Goal: Obtain resource: Obtain resource

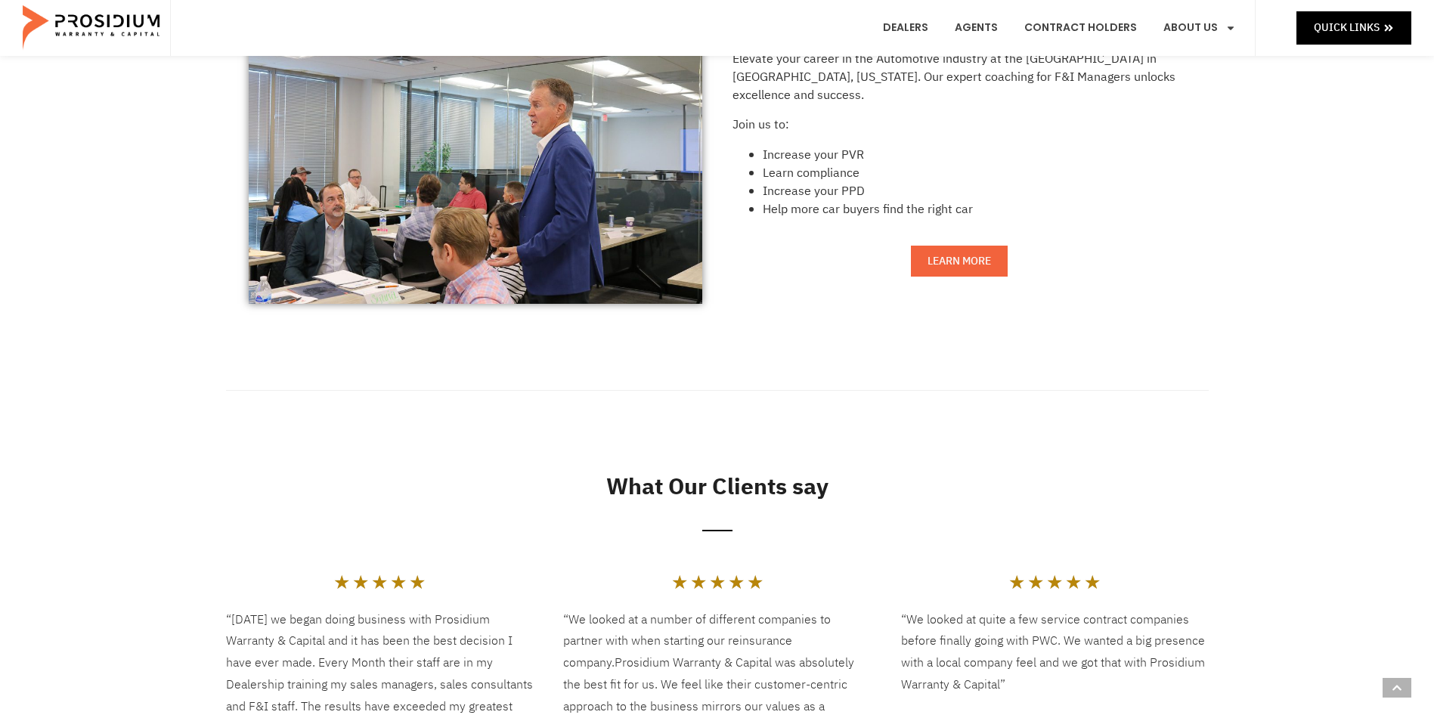
scroll to position [1436, 0]
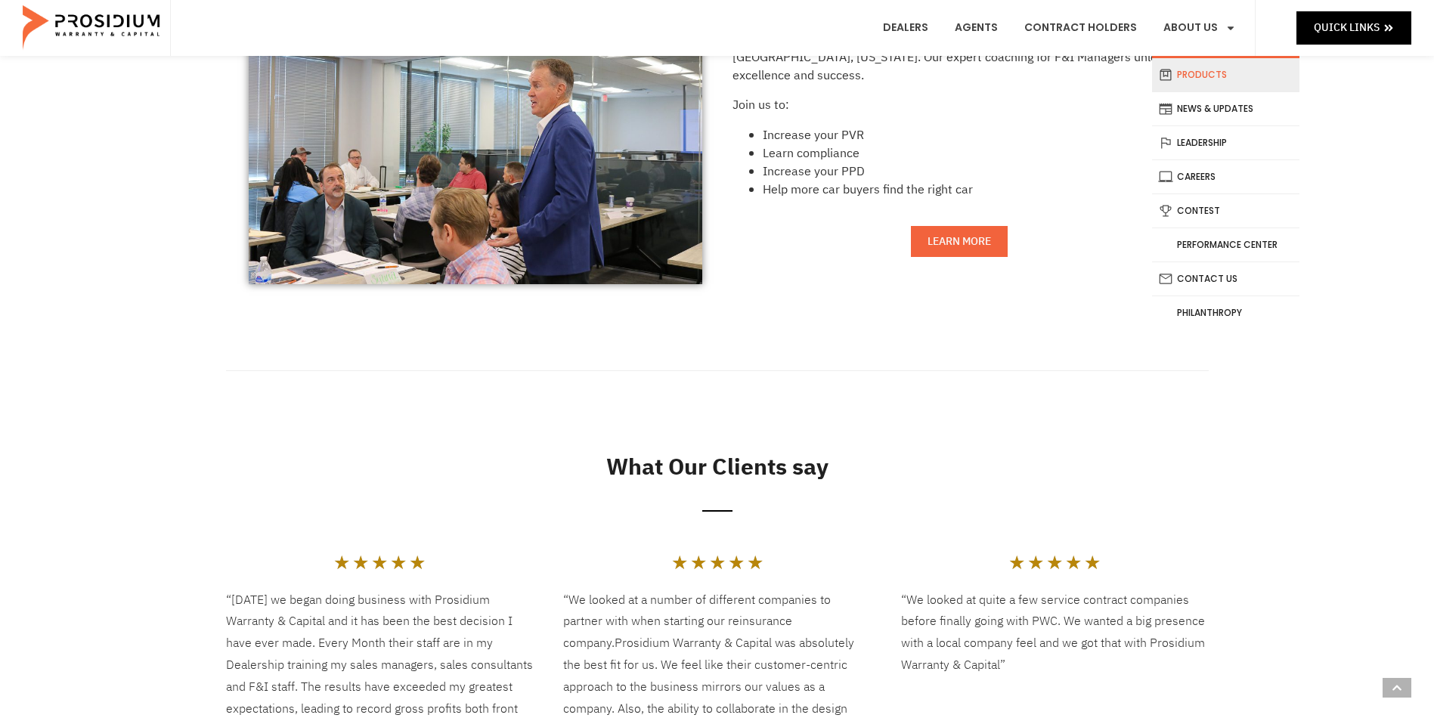
click at [1203, 83] on link "Products" at bounding box center [1225, 74] width 147 height 33
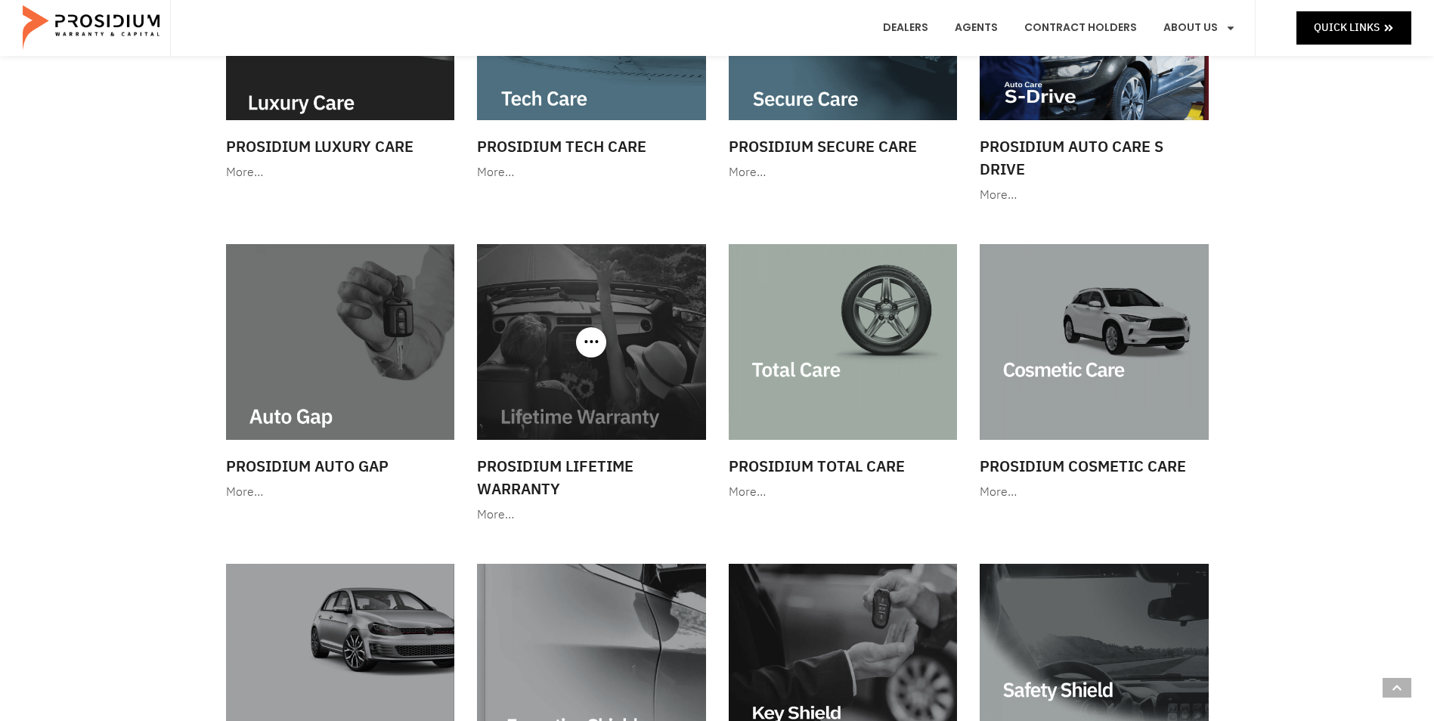
scroll to position [756, 0]
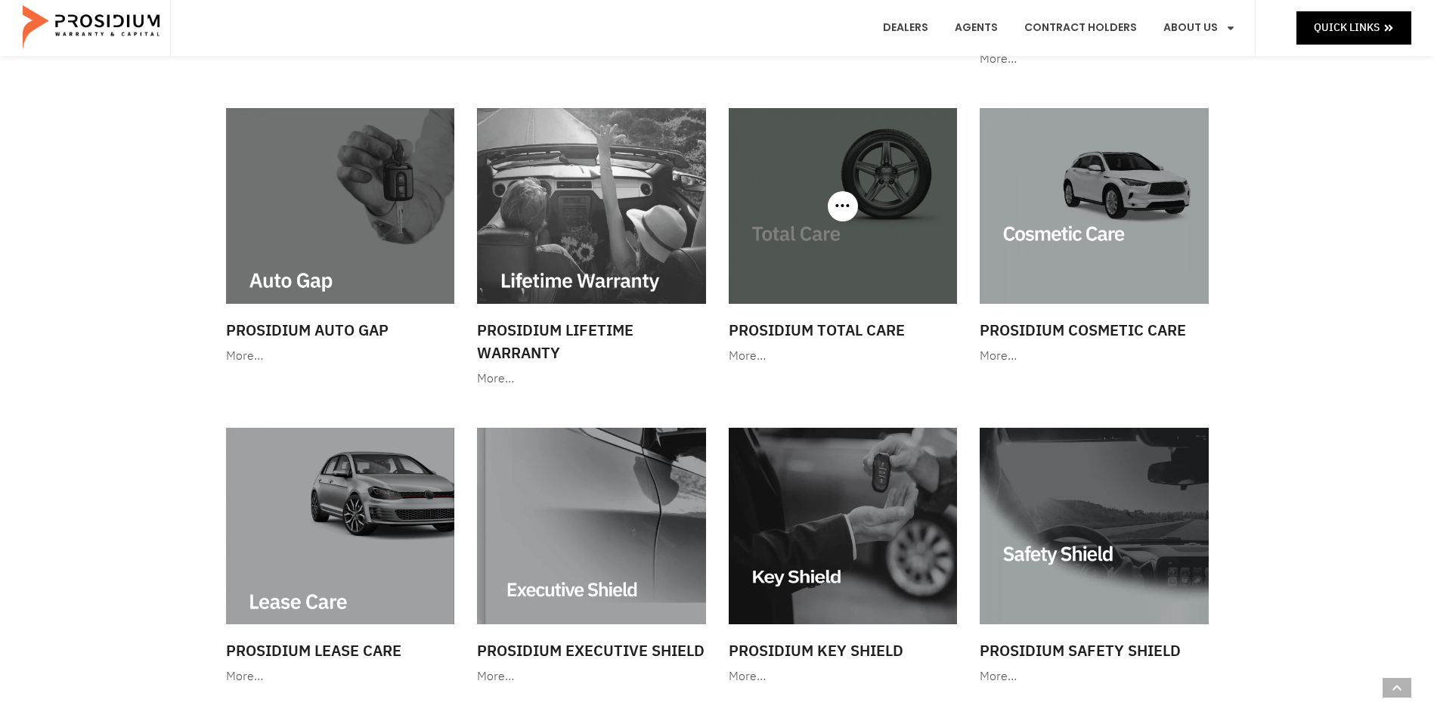
click at [837, 218] on div at bounding box center [843, 206] width 229 height 196
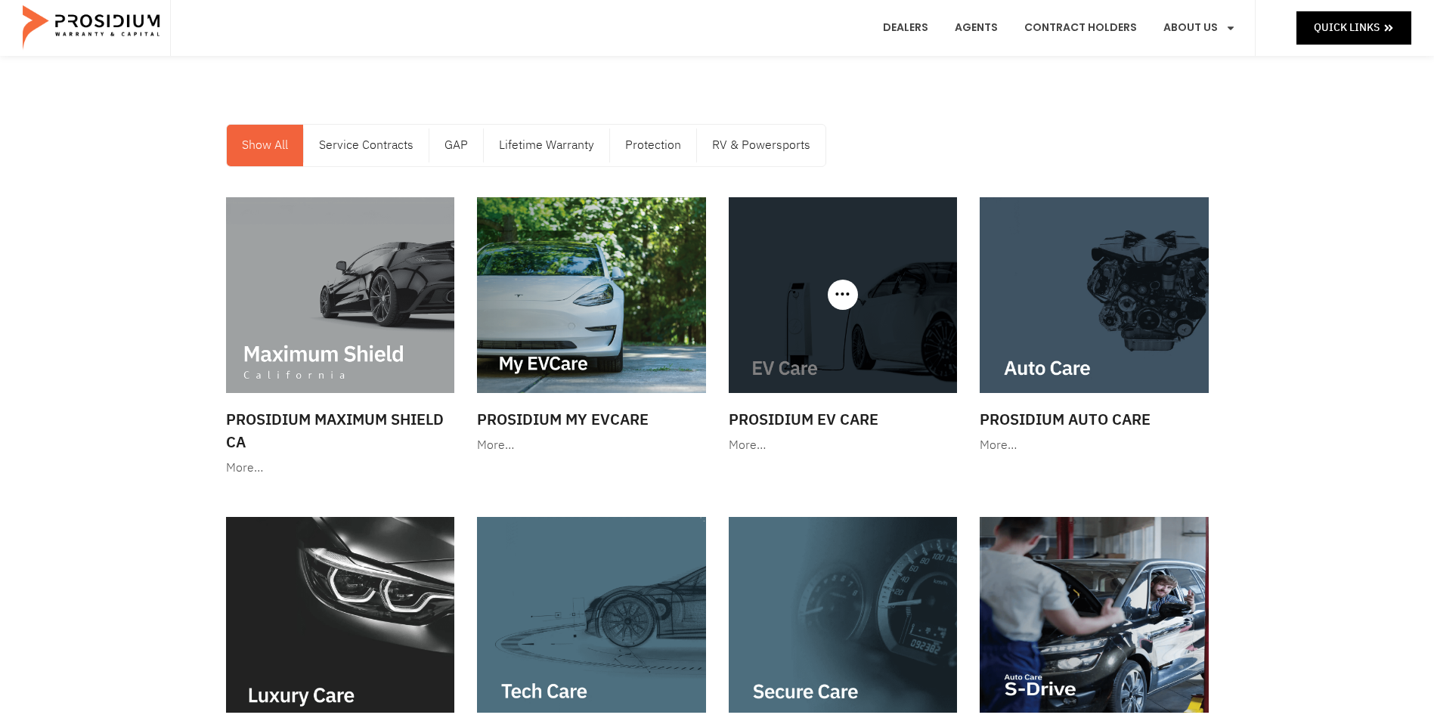
scroll to position [0, 0]
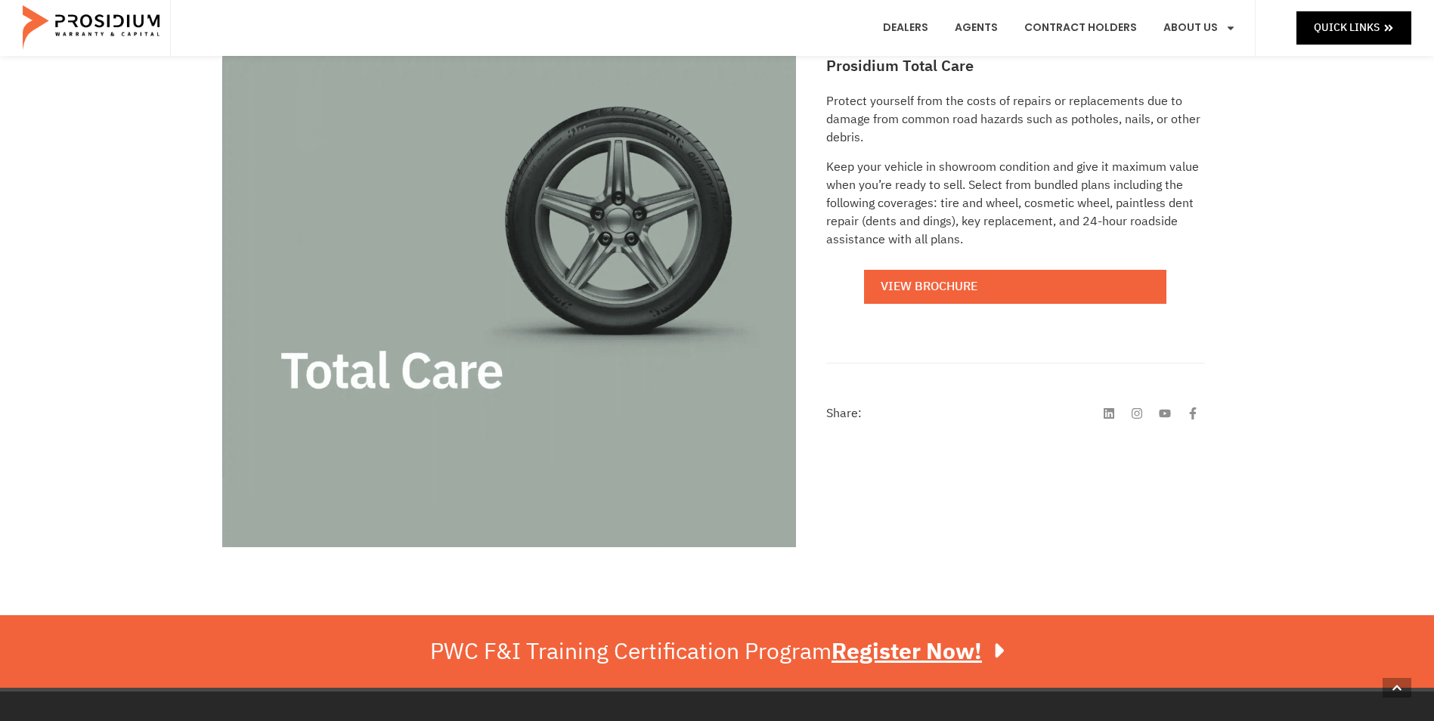
scroll to position [302, 0]
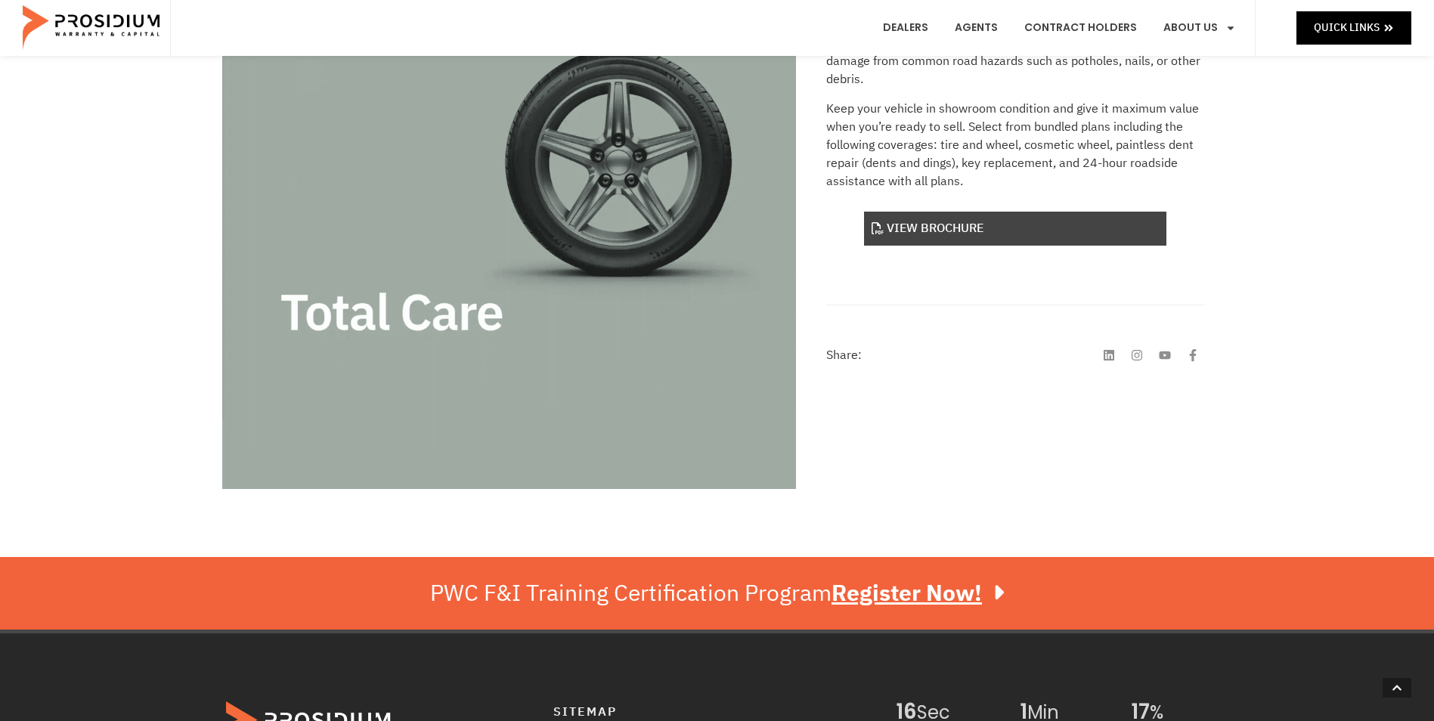
click at [920, 229] on link "View Brochure" at bounding box center [1015, 229] width 302 height 34
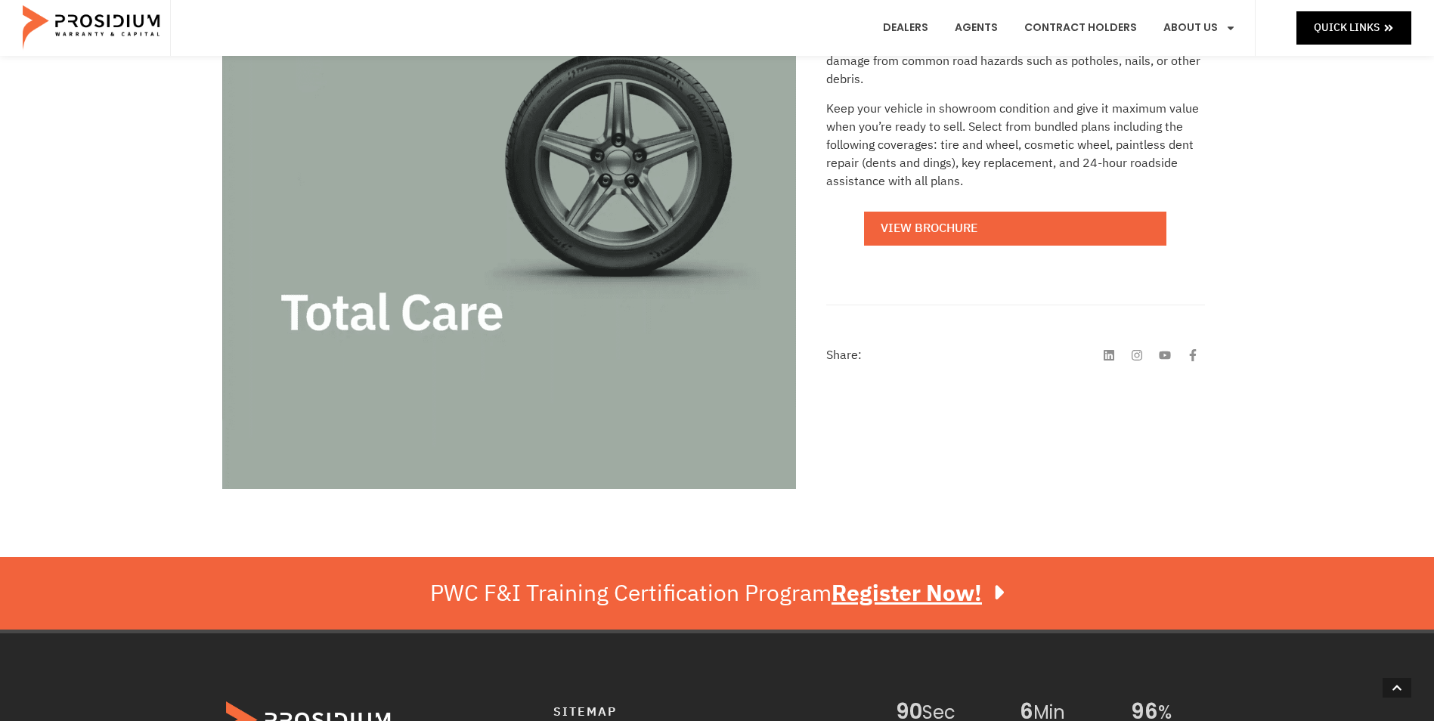
scroll to position [0, 0]
